Goal: Task Accomplishment & Management: Manage account settings

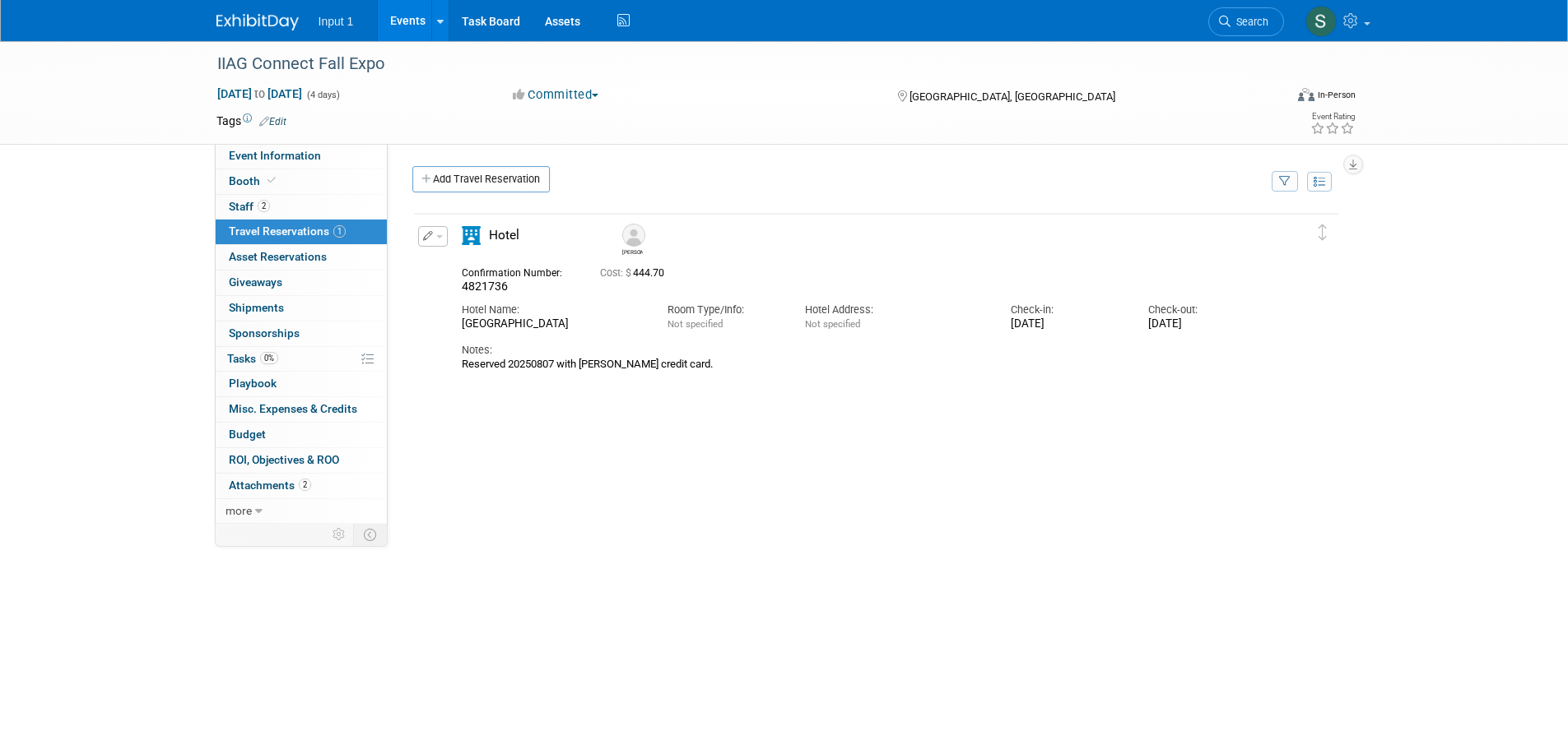
click at [417, 29] on link "Events" at bounding box center [408, 21] width 60 height 41
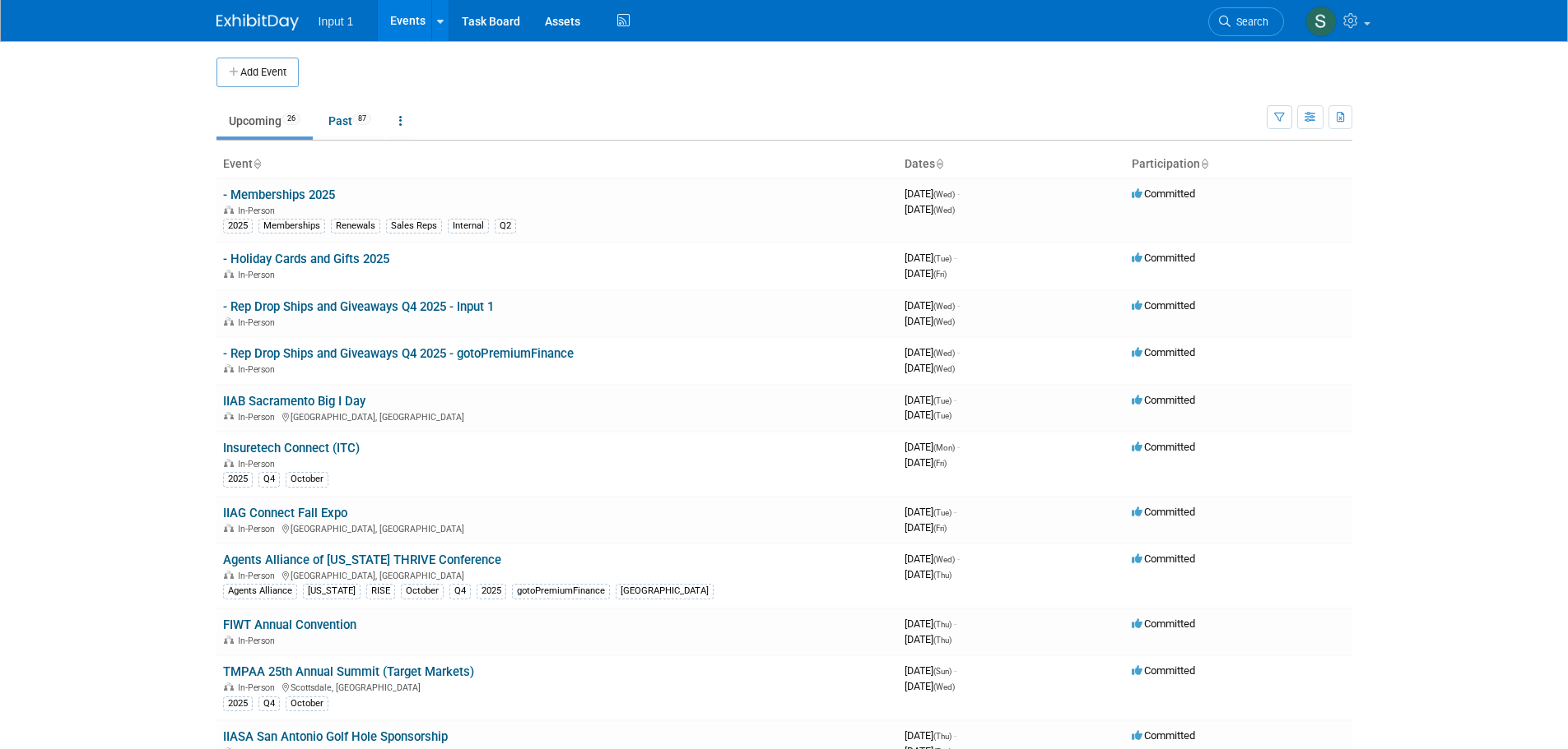
click at [297, 617] on link "FIWT Annual Convention" at bounding box center [289, 625] width 133 height 14
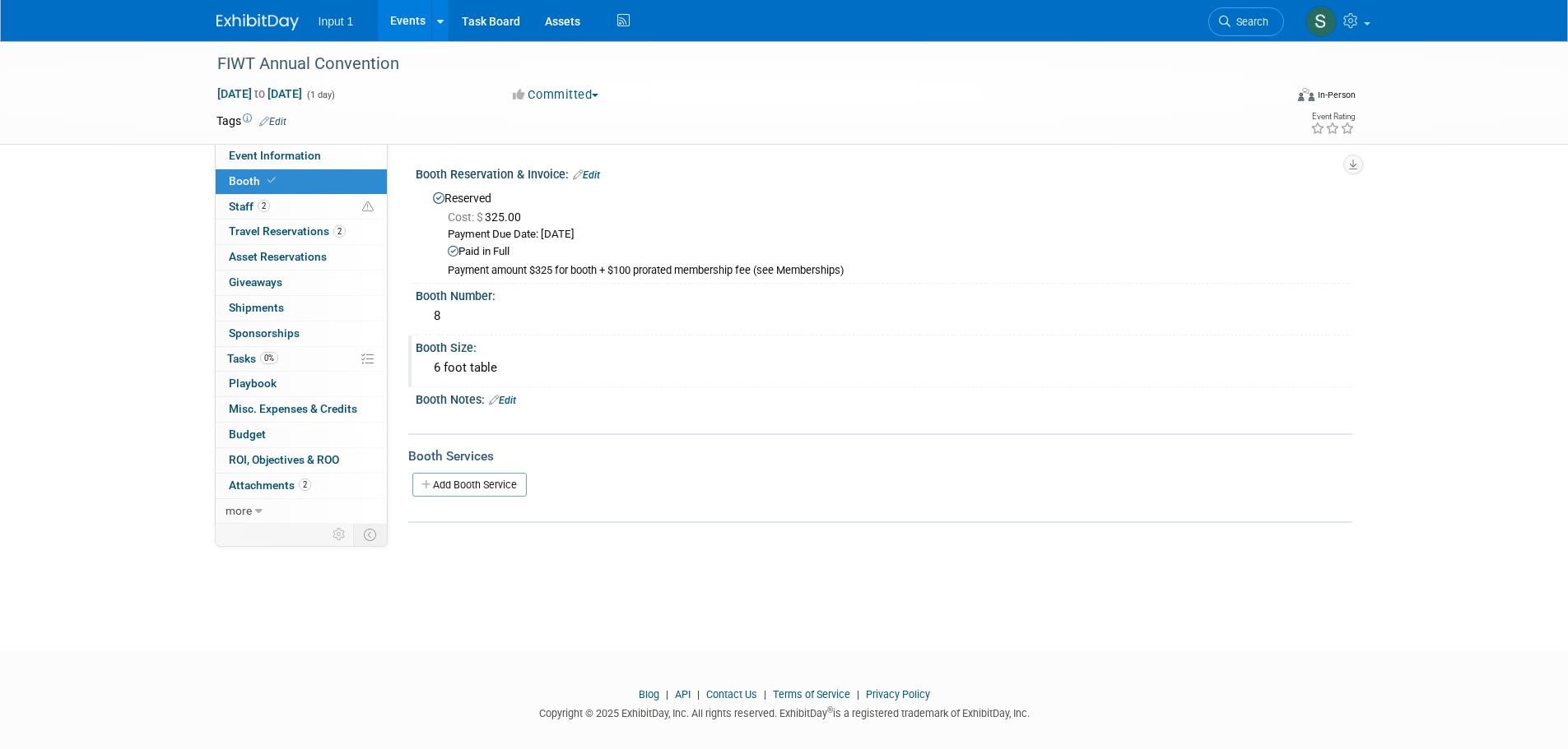
click at [534, 345] on div "Booth Size:" at bounding box center [884, 345] width 937 height 21
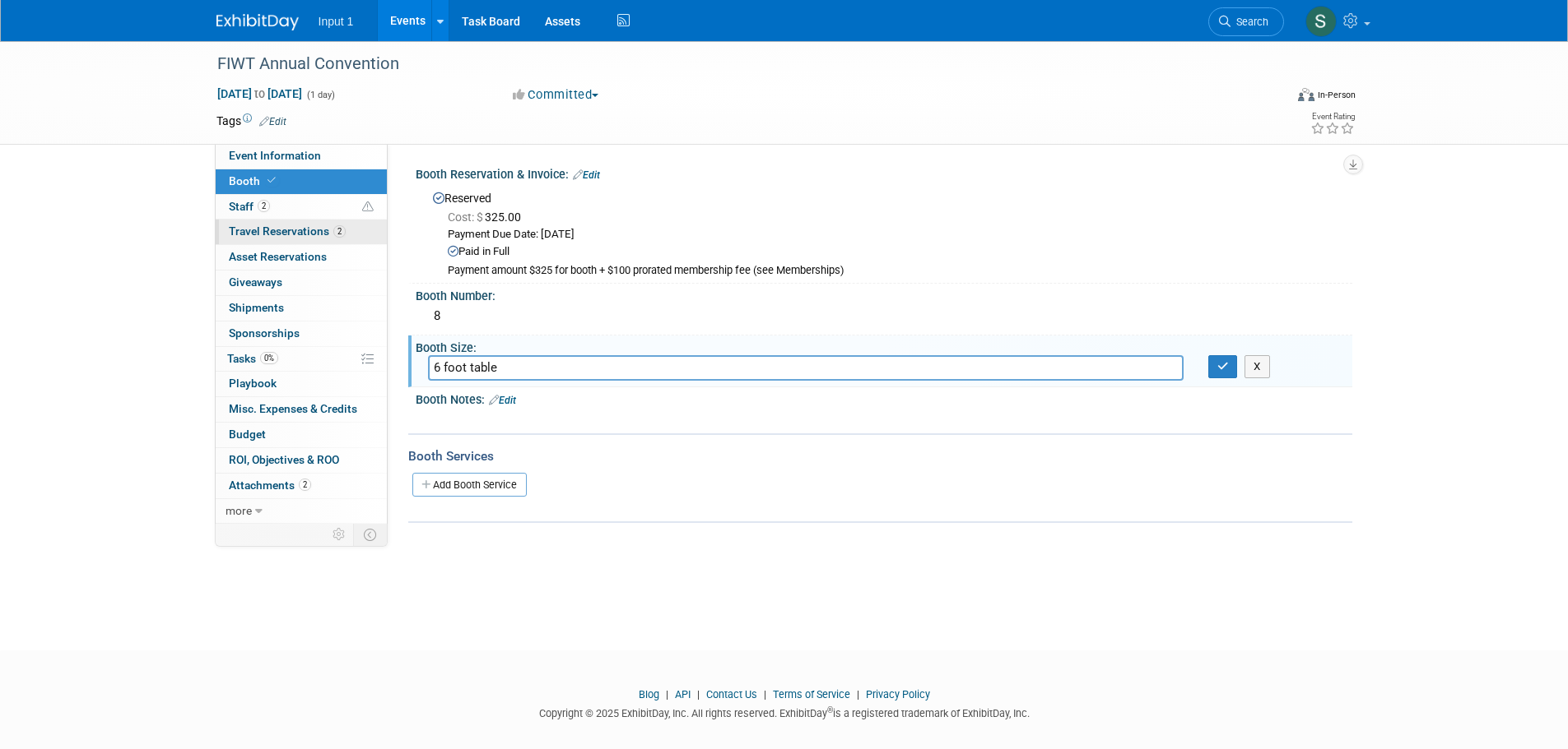
click at [228, 228] on link "2 Travel Reservations 2" at bounding box center [301, 232] width 171 height 24
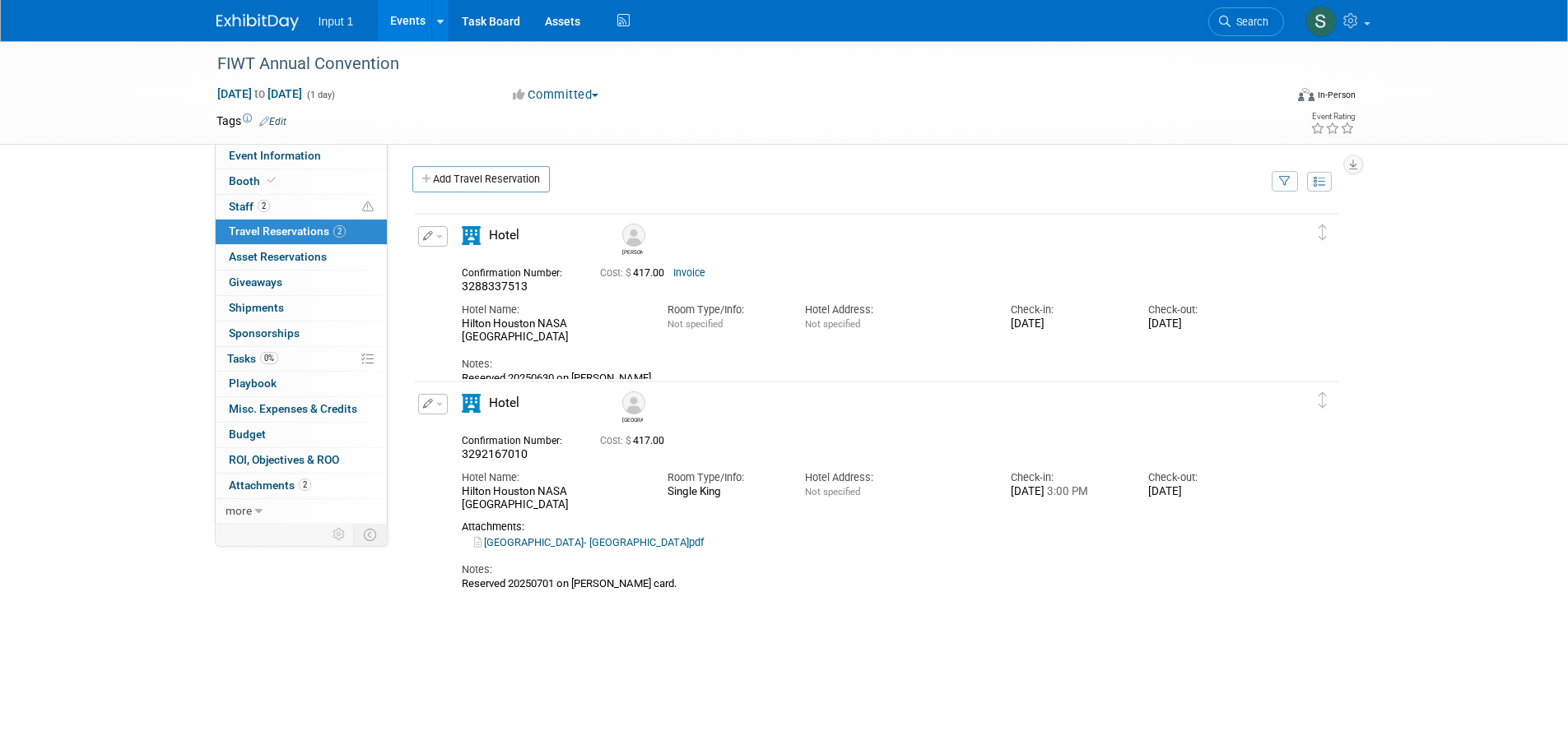
click at [1288, 184] on icon "button" at bounding box center [1284, 182] width 12 height 11
click at [1192, 227] on select "-- Select Traveler -- All reservation with no one tagged Lori Chadwick Sydney K…" at bounding box center [1182, 233] width 204 height 23
click at [1420, 216] on div "FIWT Annual Convention Oct 16, 2025 to Oct 16, 2025 (1 day) Oct 16, 2025 to Oct…" at bounding box center [784, 390] width 1568 height 699
click at [416, 23] on link "Events" at bounding box center [408, 21] width 60 height 41
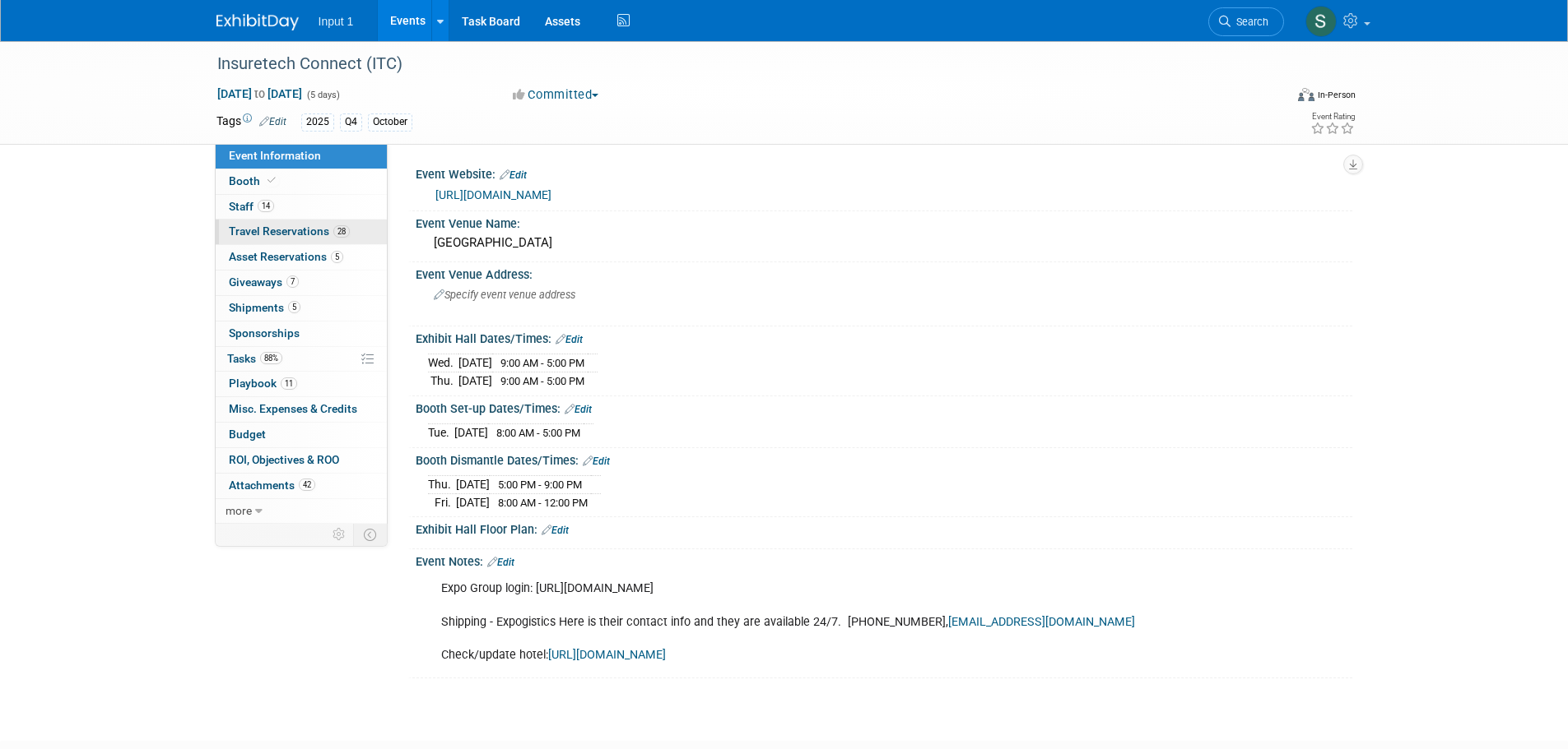
click at [295, 229] on span "Travel Reservations 28" at bounding box center [289, 231] width 121 height 14
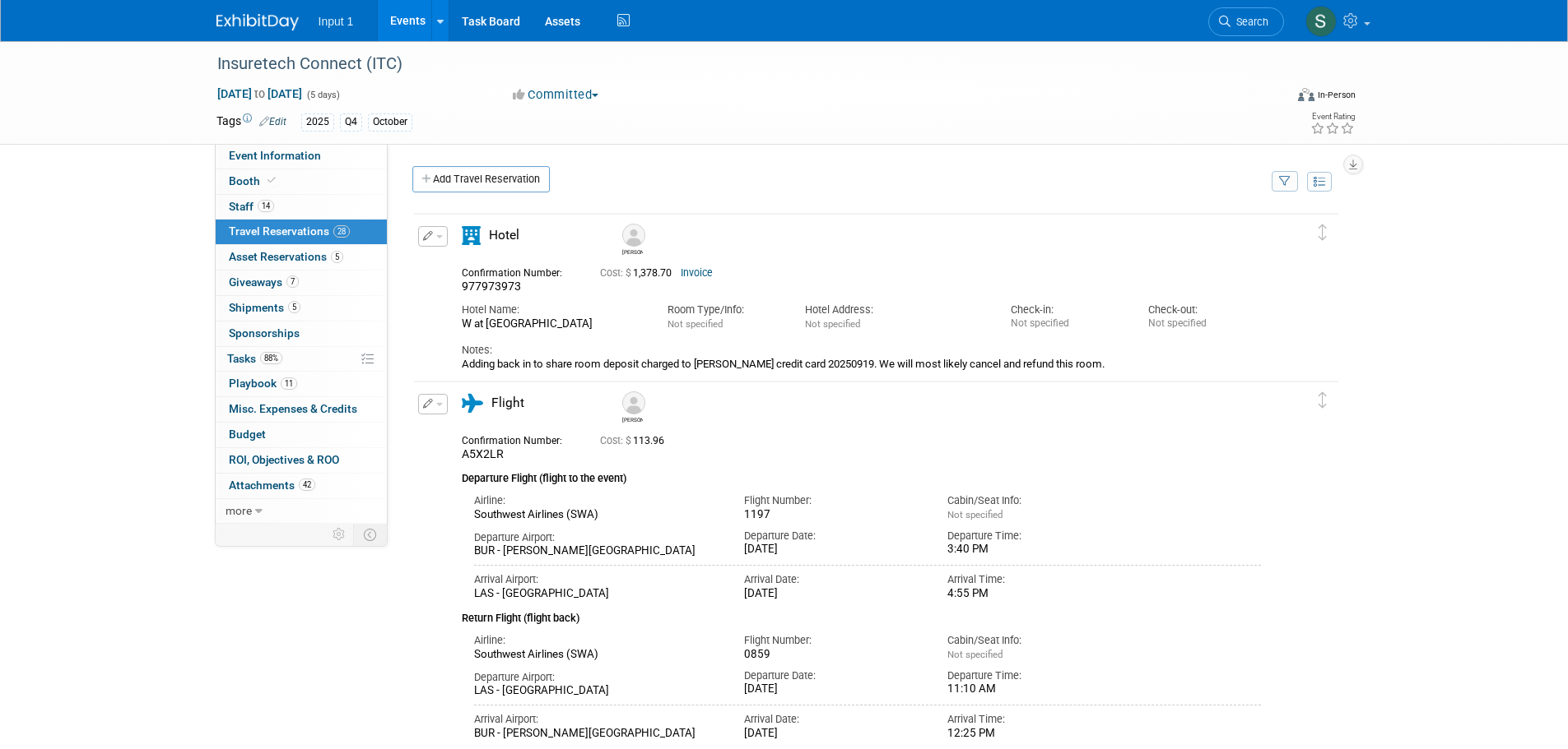
click at [1288, 178] on icon "button" at bounding box center [1284, 182] width 12 height 11
click at [1186, 236] on select "-- Select Traveler -- All reservation with no one tagged [PERSON_NAME] [PERSON_…" at bounding box center [1182, 233] width 204 height 23
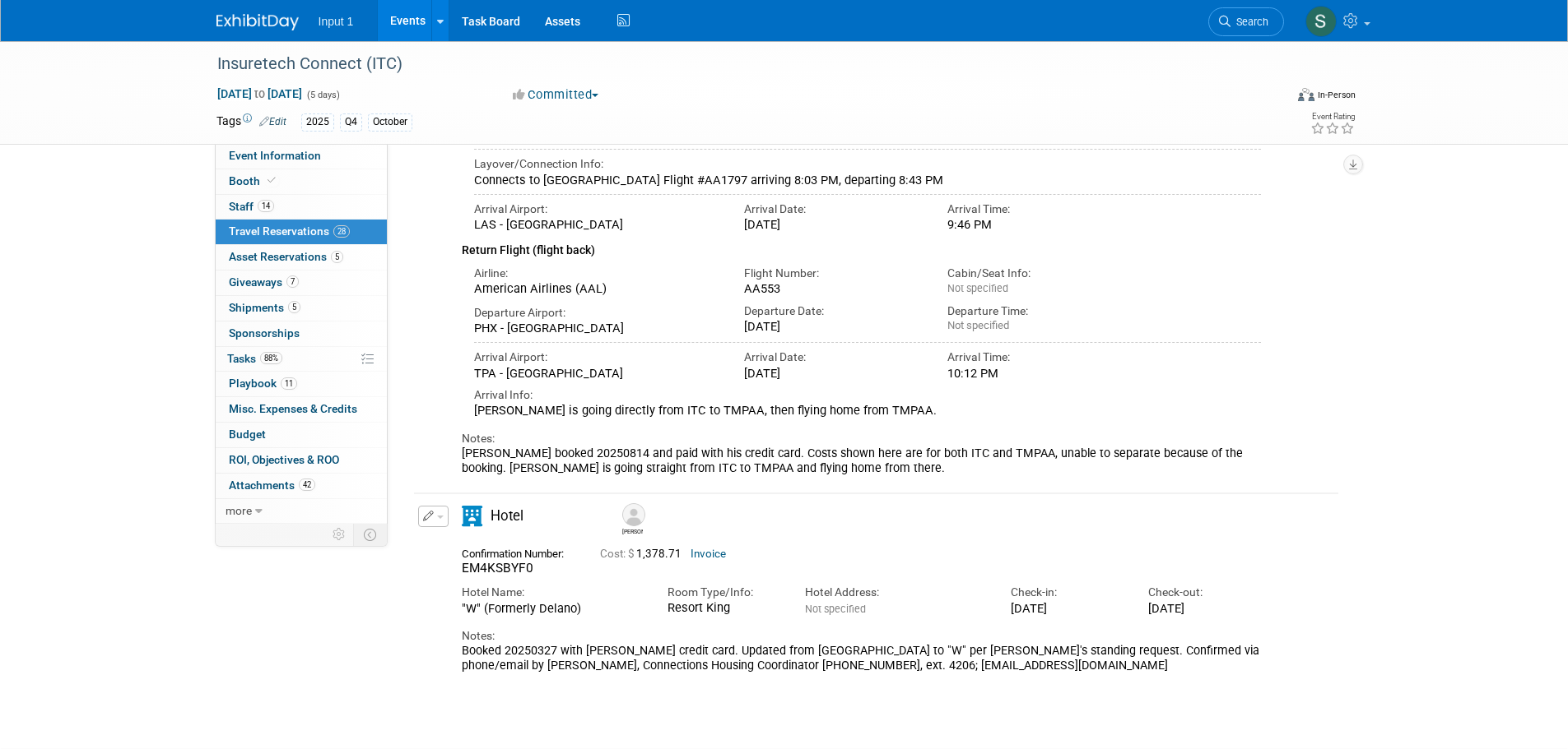
scroll to position [392, 0]
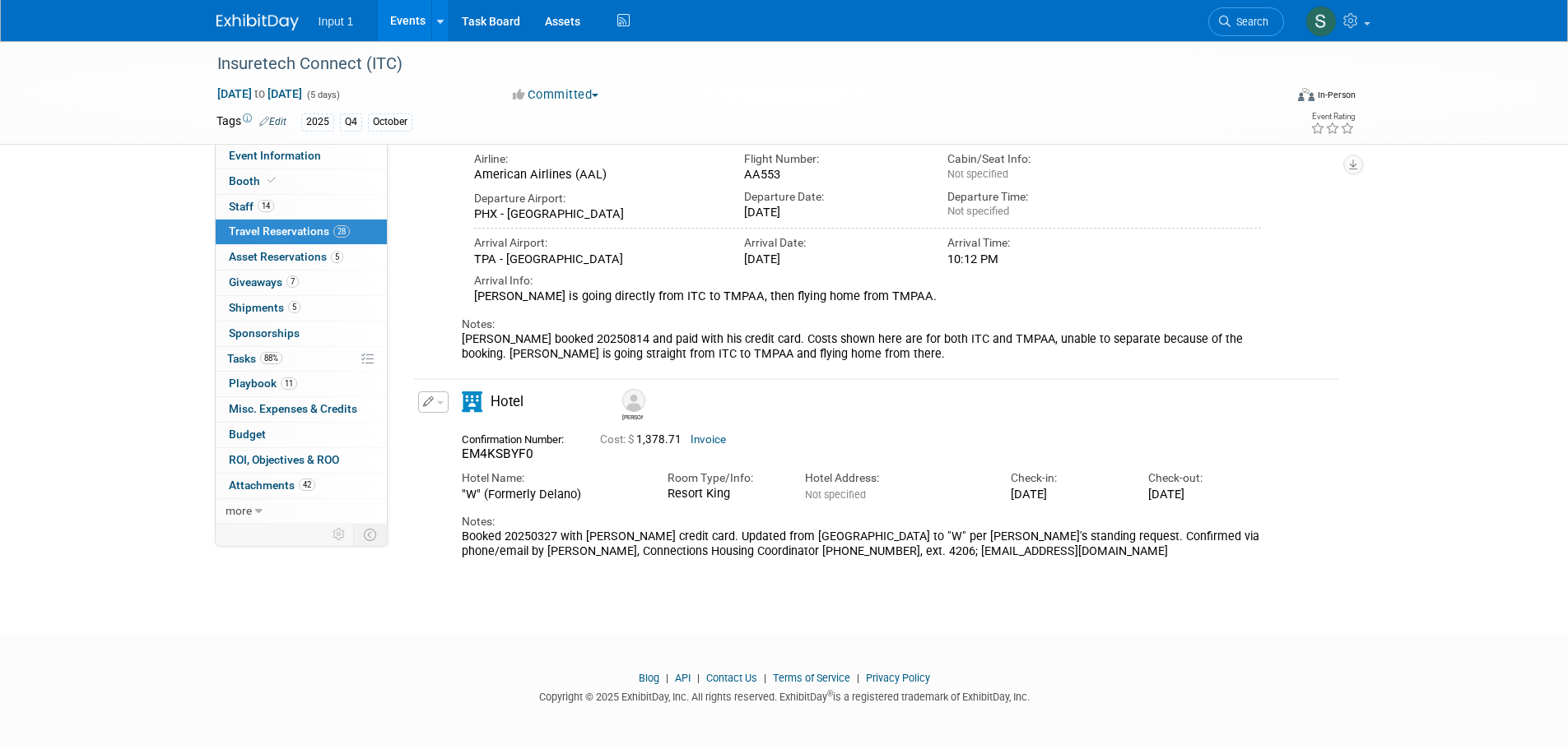
click at [1278, 513] on div "Edit Reservation [PERSON_NAME] Notes:" at bounding box center [864, 475] width 900 height 168
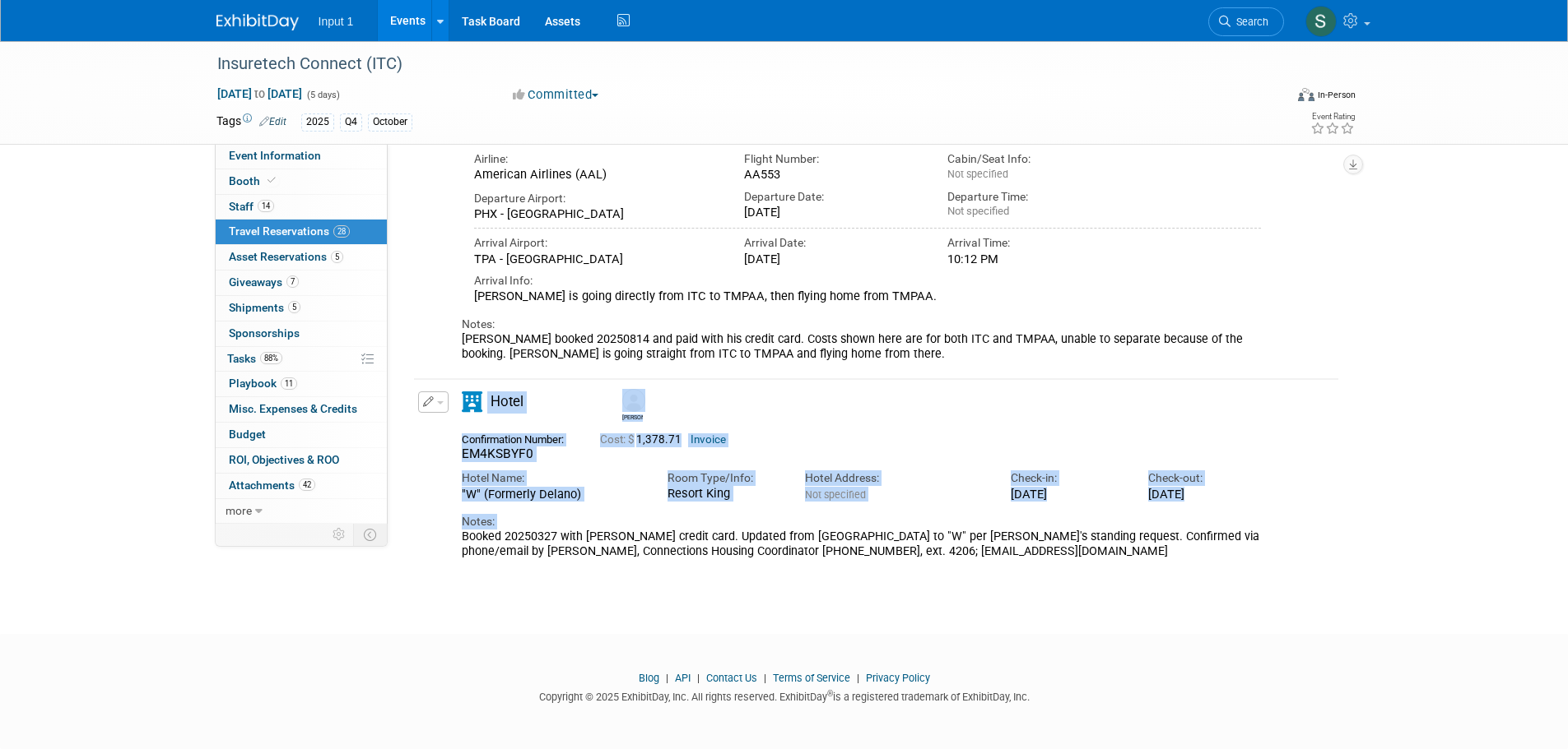
click at [1117, 566] on div "Delete Reservation [PERSON_NAME] EM4KSBYF0 Cost: $ 1,378.71 Invoice Hotel Name:" at bounding box center [876, 470] width 928 height 197
click at [1192, 560] on div "Booked 20250327 with [PERSON_NAME] credit card. Updated from [GEOGRAPHIC_DATA] …" at bounding box center [861, 544] width 800 height 30
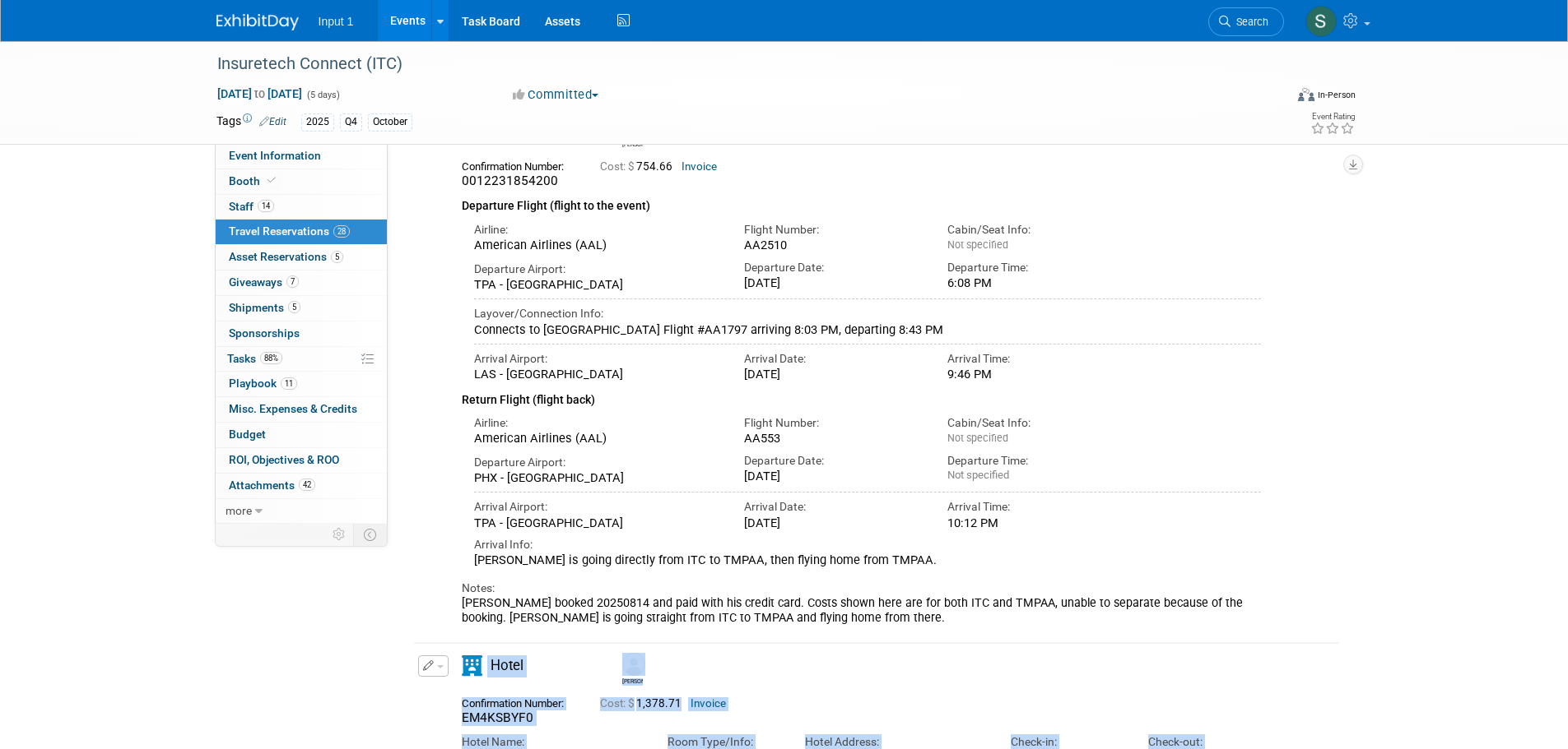
scroll to position [82, 0]
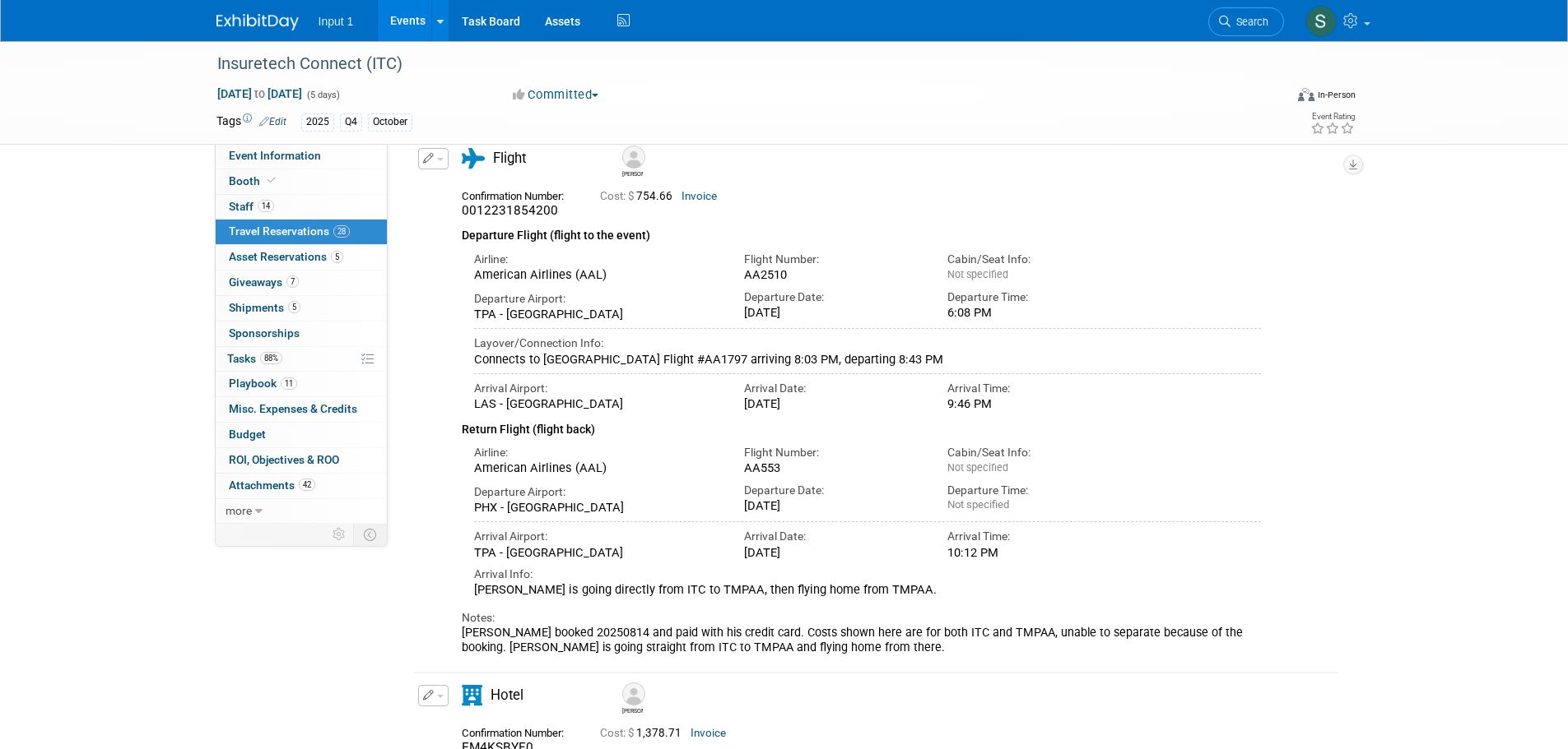
click at [805, 416] on div "Return Flight (flight back)" at bounding box center [861, 425] width 800 height 27
click at [862, 495] on div "Departure Date:" at bounding box center [833, 490] width 179 height 15
click at [803, 402] on div "[DATE]" at bounding box center [833, 404] width 179 height 14
click at [682, 618] on div "Notes: [PERSON_NAME] booked 20250814 and paid with his credit card. Costs shown…" at bounding box center [861, 626] width 800 height 58
click at [1145, 516] on div "Departure Airport: PHX - [GEOGRAPHIC_DATA] Departure Date: [DATE] Departure Tim…" at bounding box center [867, 496] width 812 height 40
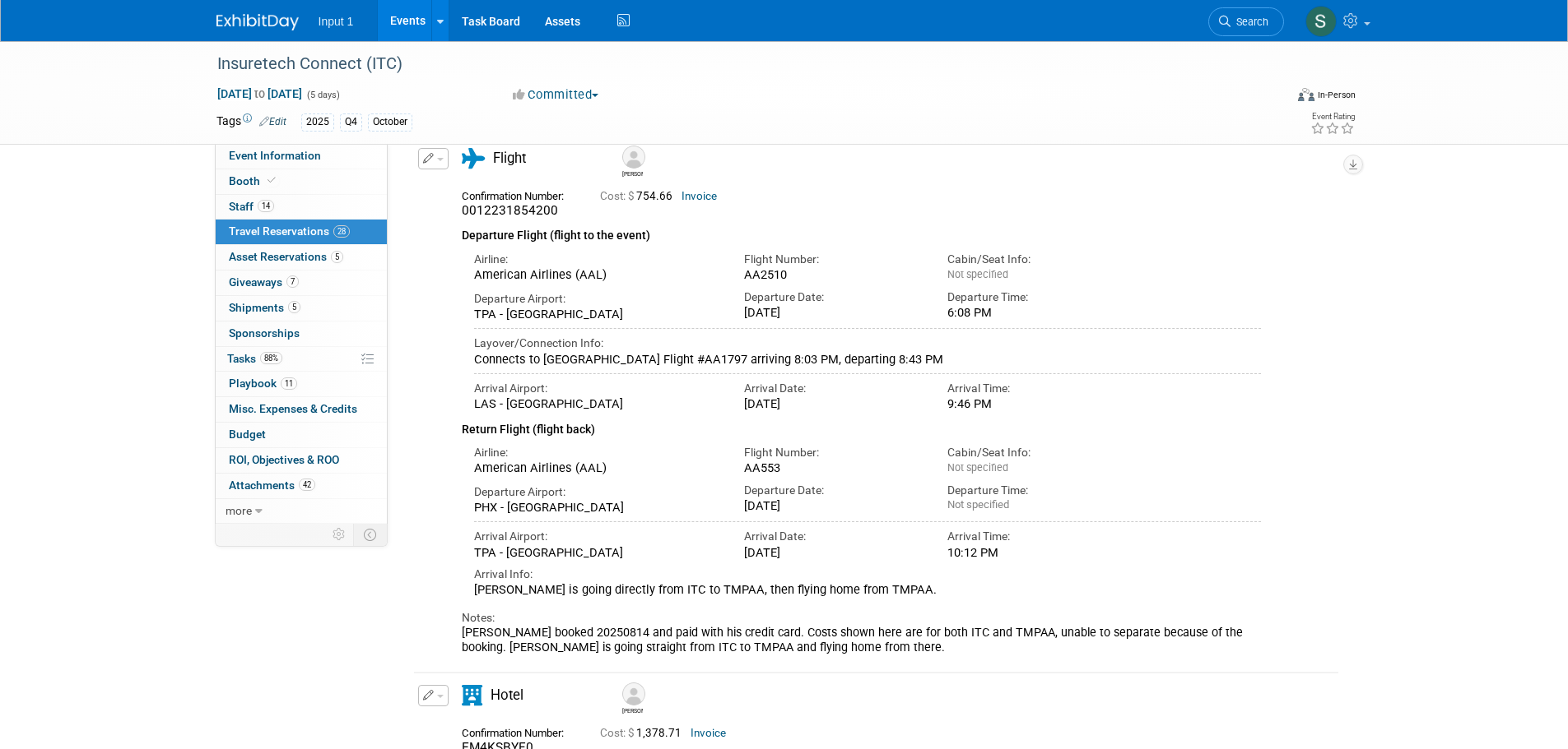
drag, startPoint x: 1434, startPoint y: 481, endPoint x: 1414, endPoint y: 490, distance: 21.9
click at [1434, 481] on div "Insuretech Connect (ITC) [DATE] to [DATE] (5 days) [DATE] to [DATE] Committed C…" at bounding box center [784, 428] width 1568 height 939
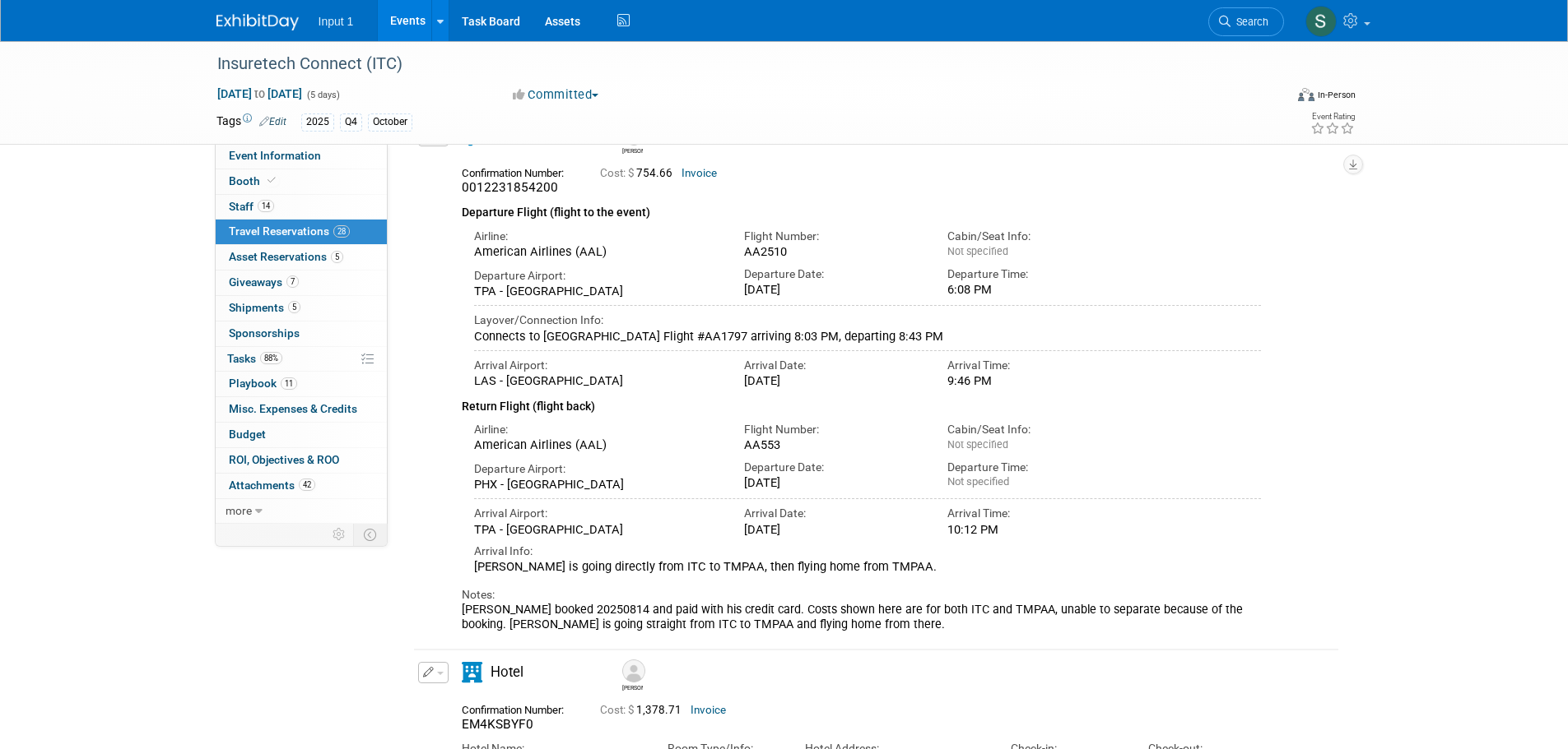
scroll to position [63, 0]
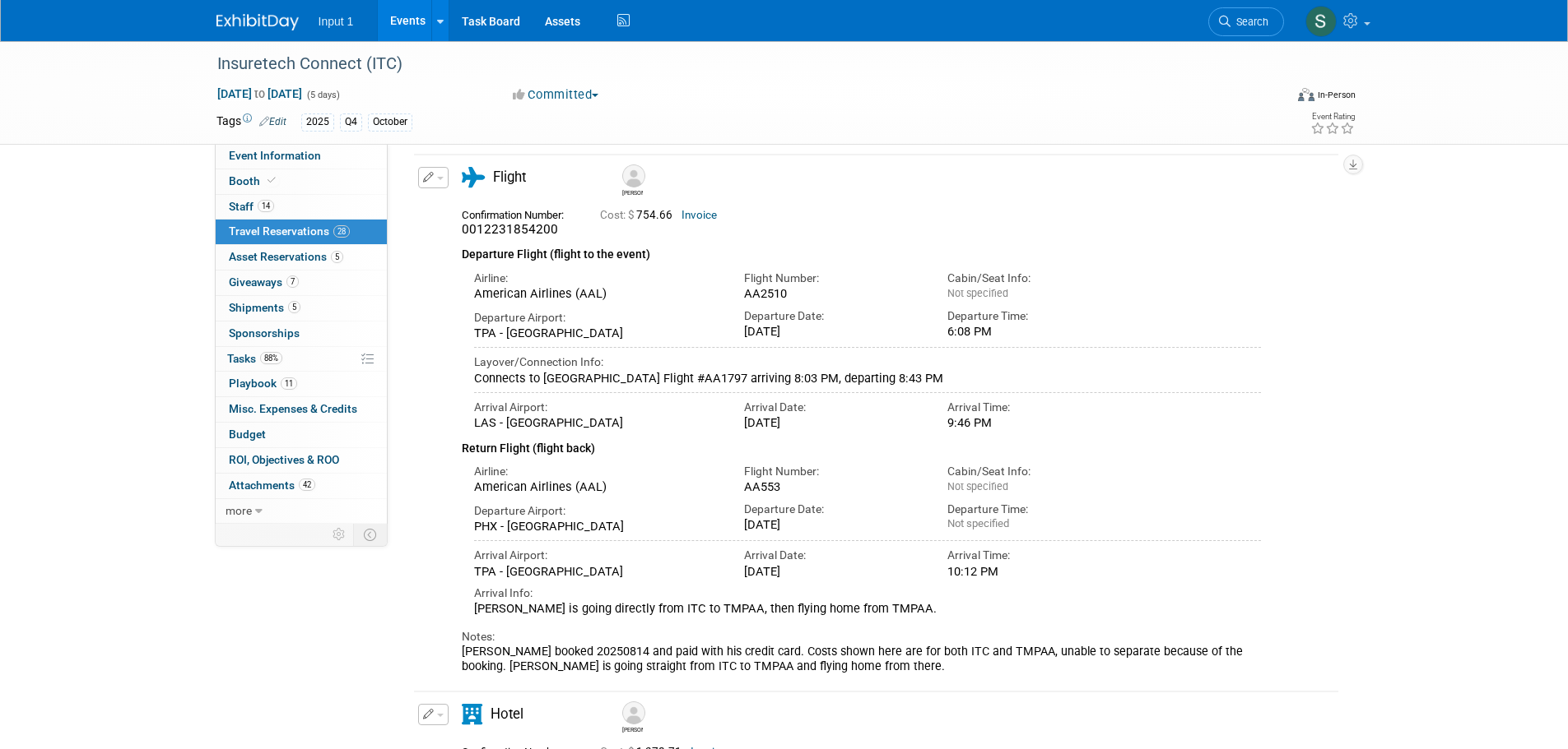
click at [1174, 534] on div "Departure Airport: PHX - [GEOGRAPHIC_DATA] Departure Date: [DATE] Departure Tim…" at bounding box center [867, 515] width 812 height 40
